Goal: Register for event/course

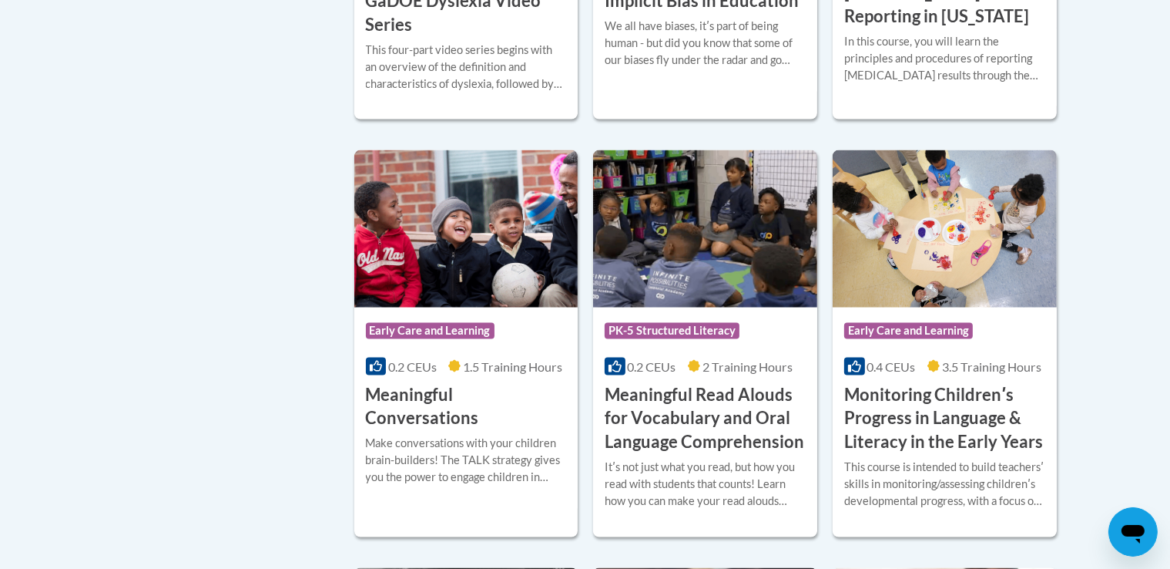
scroll to position [2314, 0]
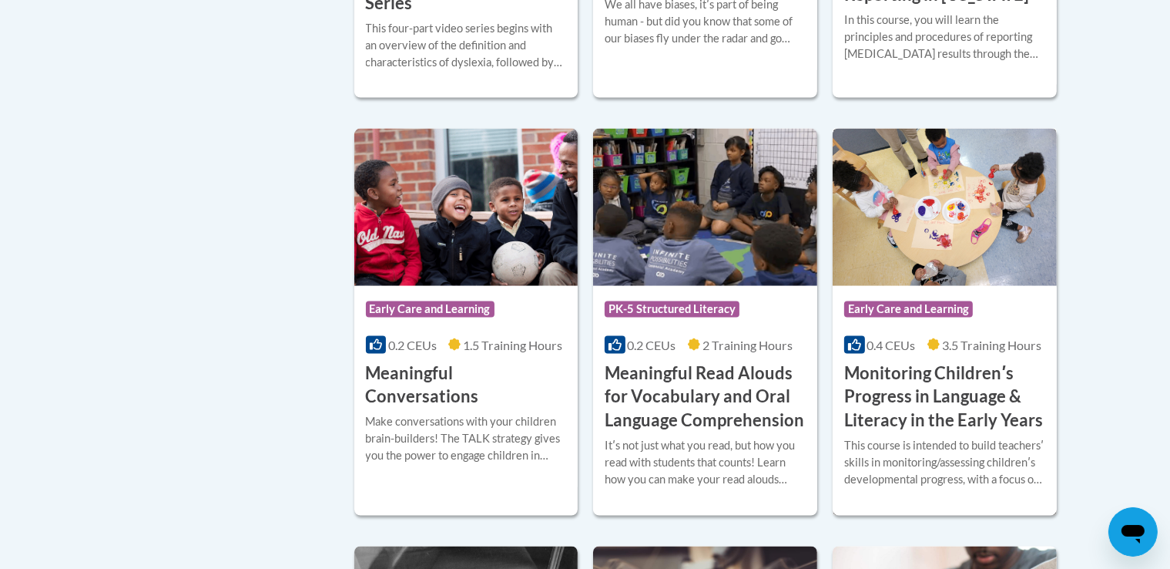
click at [941, 432] on h3 "Monitoring Childrenʹs Progress in Language & Literacy in the Early Years" at bounding box center [944, 396] width 201 height 71
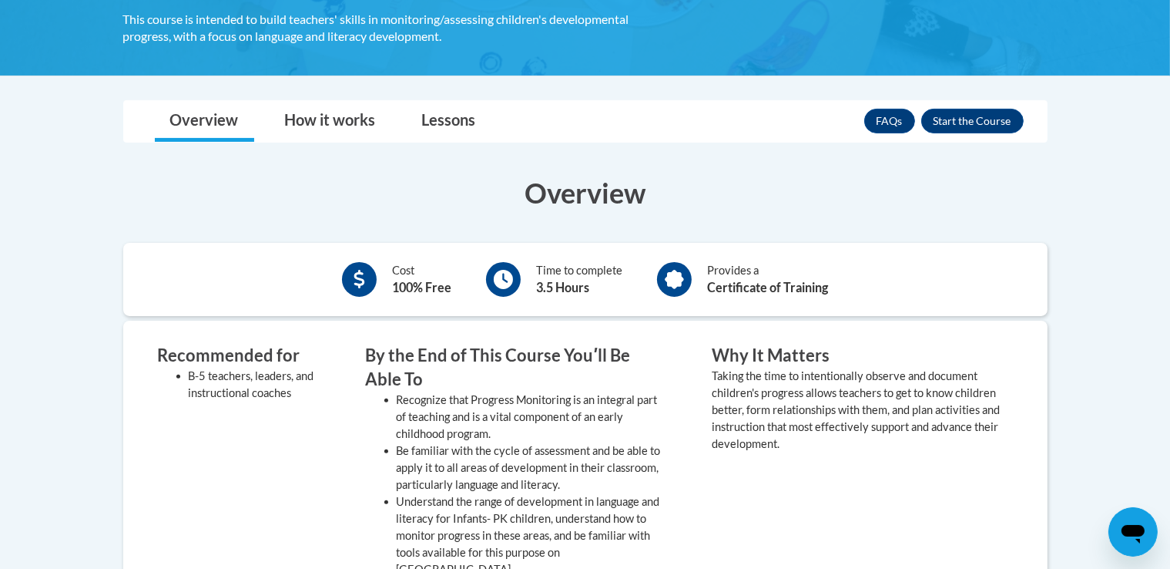
scroll to position [385, 0]
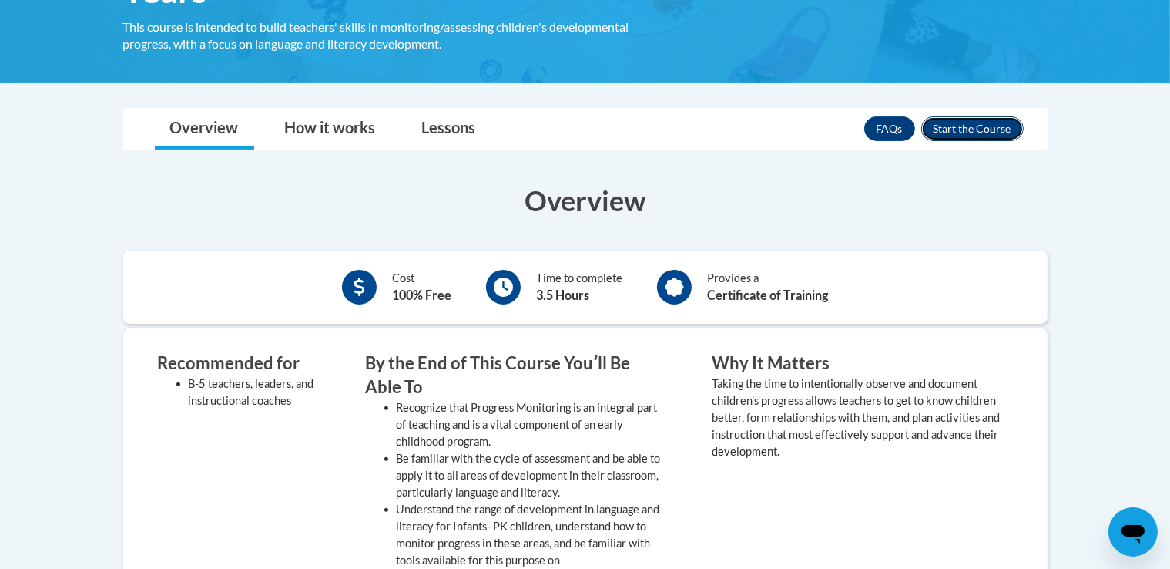
click at [950, 126] on button "Enroll" at bounding box center [972, 128] width 102 height 25
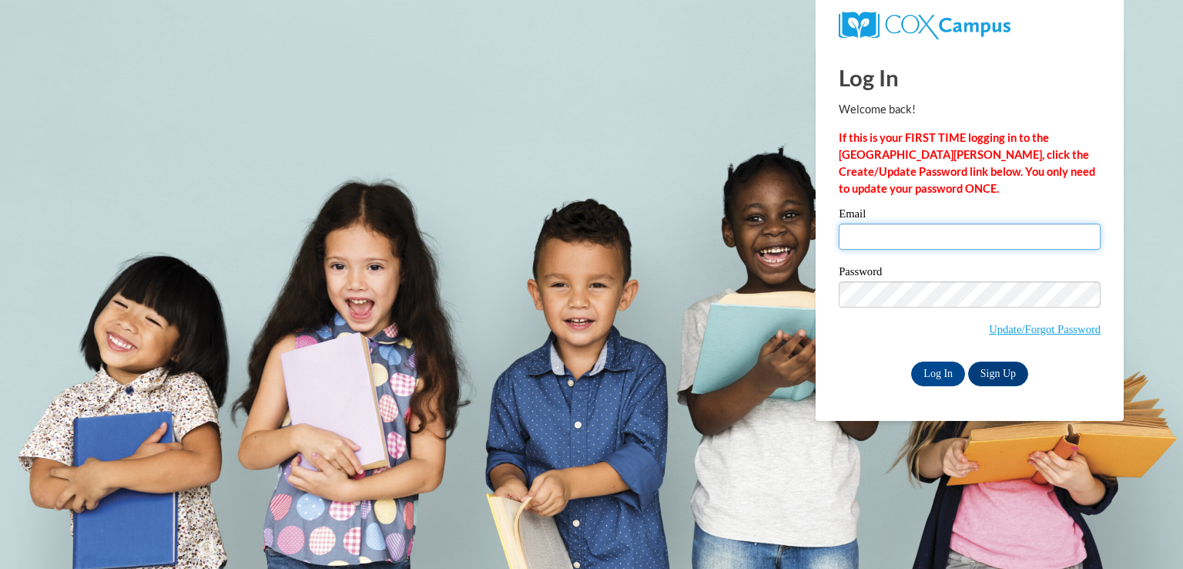
click at [869, 233] on input "Email" at bounding box center [970, 236] width 262 height 26
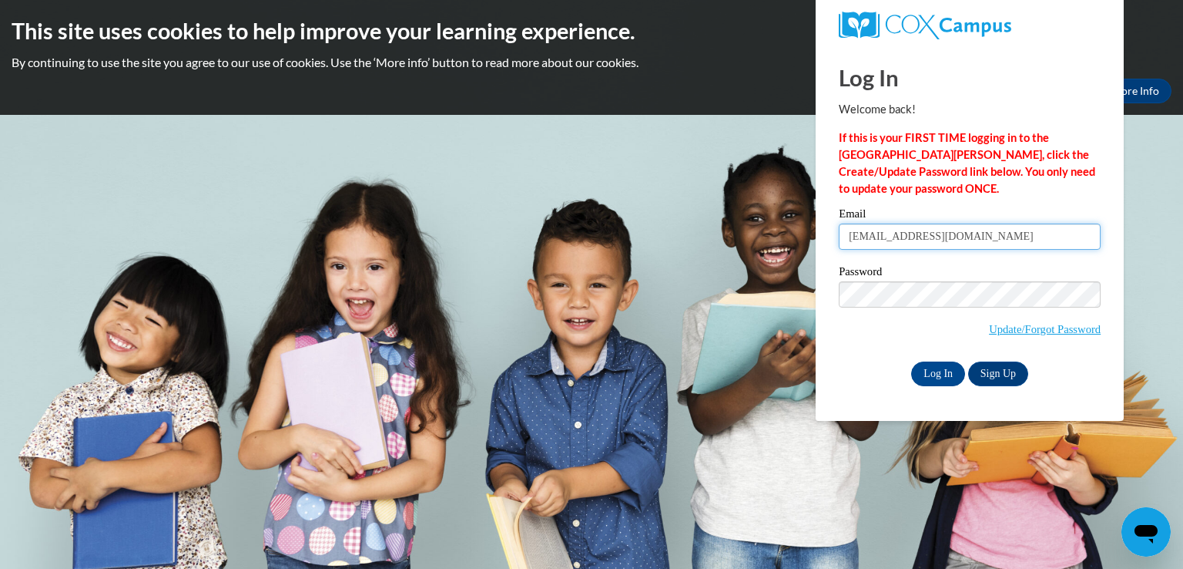
type input "kalinnau@knohoco.org"
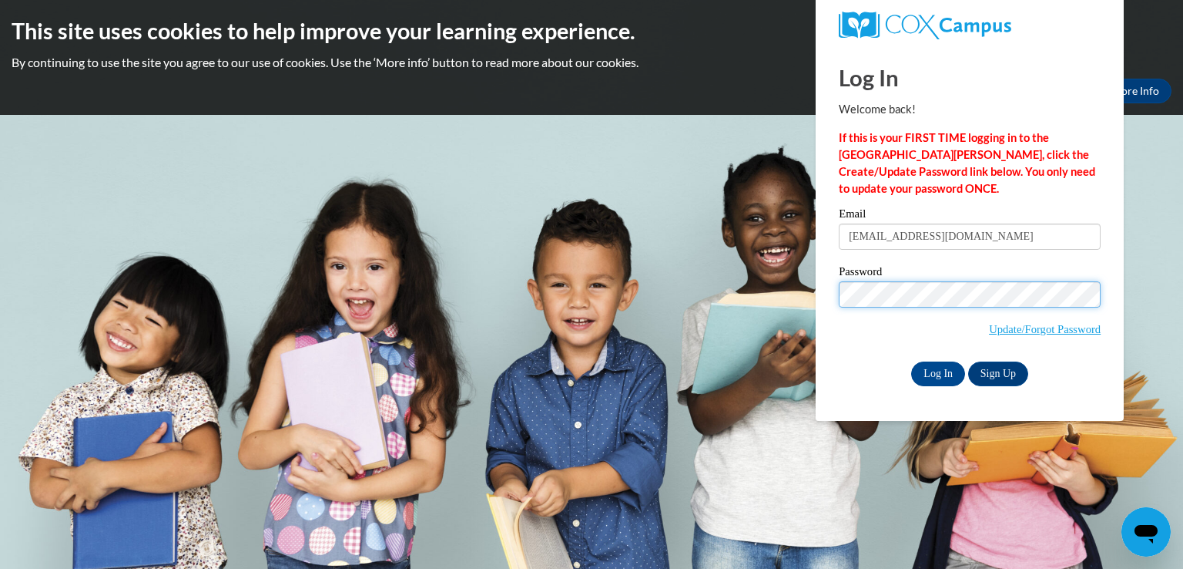
click at [911, 361] on input "Log In" at bounding box center [938, 373] width 54 height 25
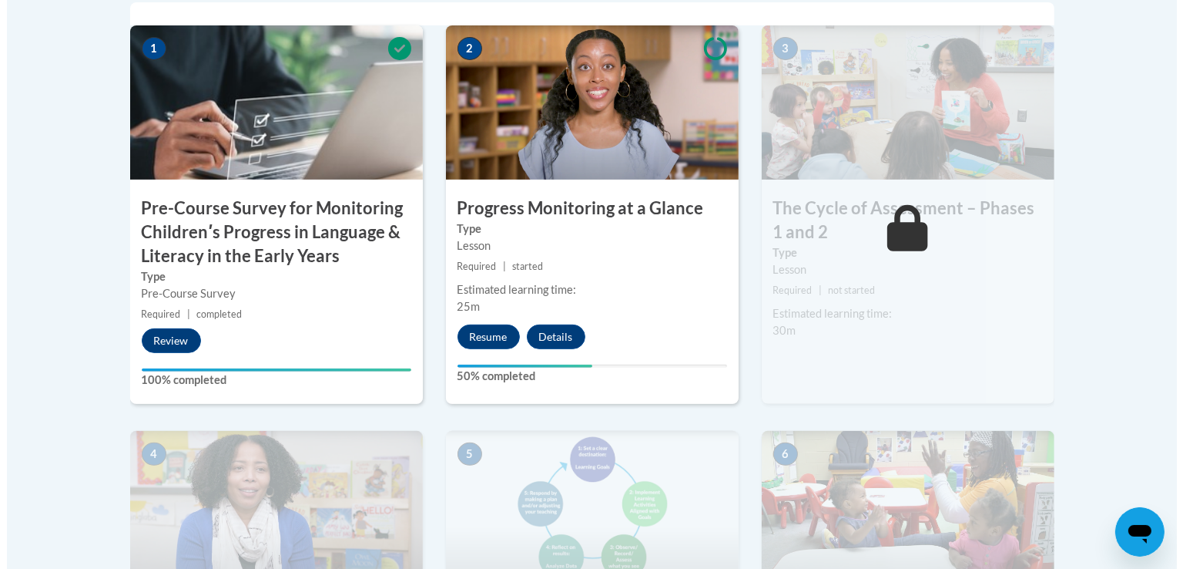
scroll to position [552, 0]
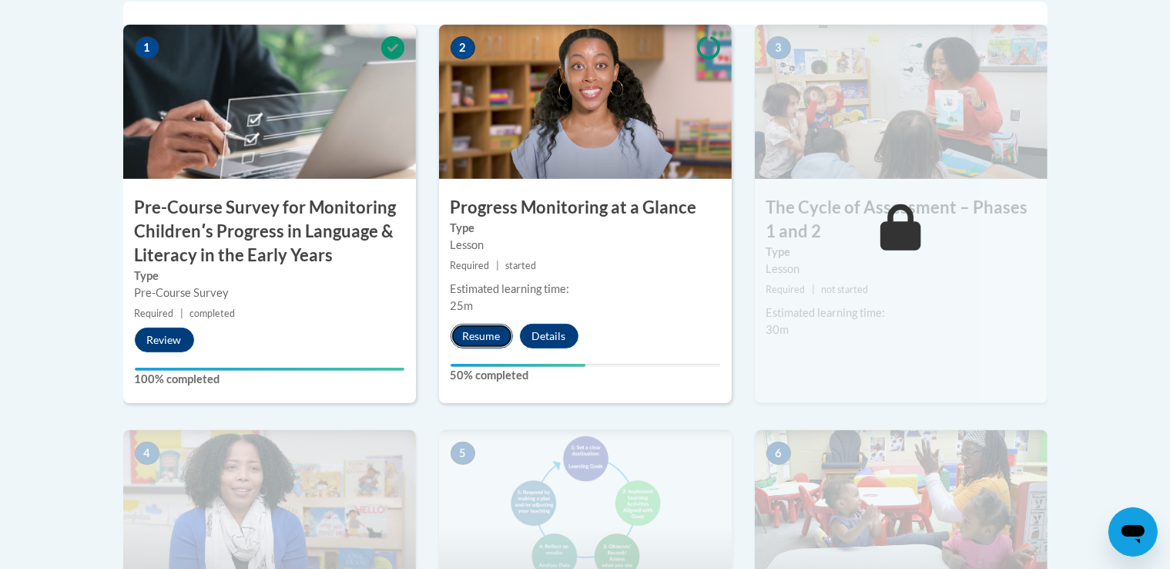
click at [491, 331] on button "Resume" at bounding box center [482, 336] width 62 height 25
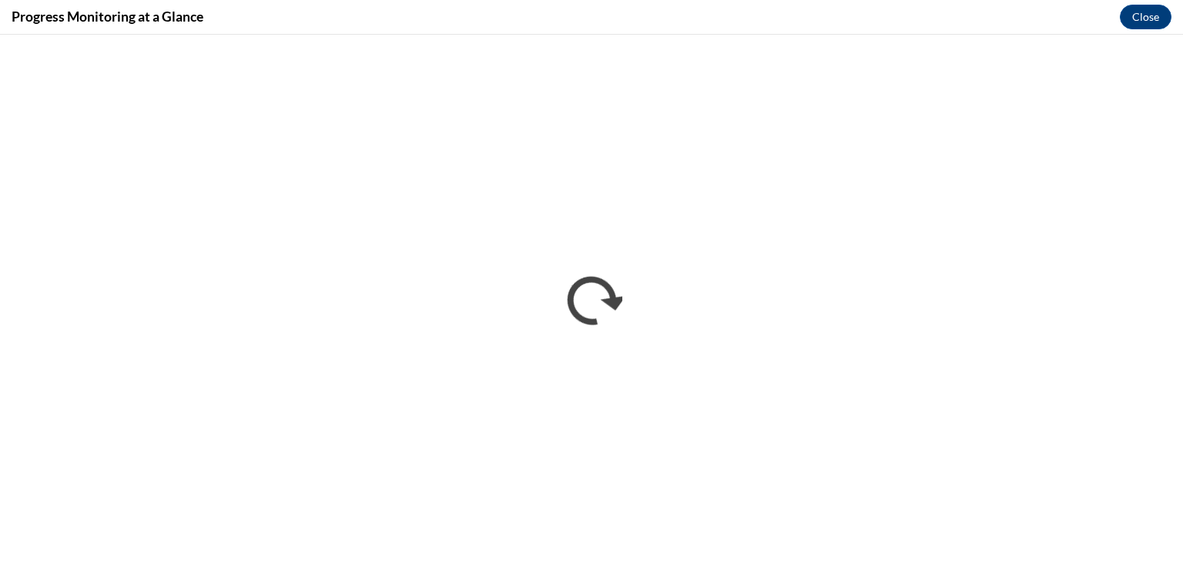
scroll to position [0, 0]
